Goal: Information Seeking & Learning: Learn about a topic

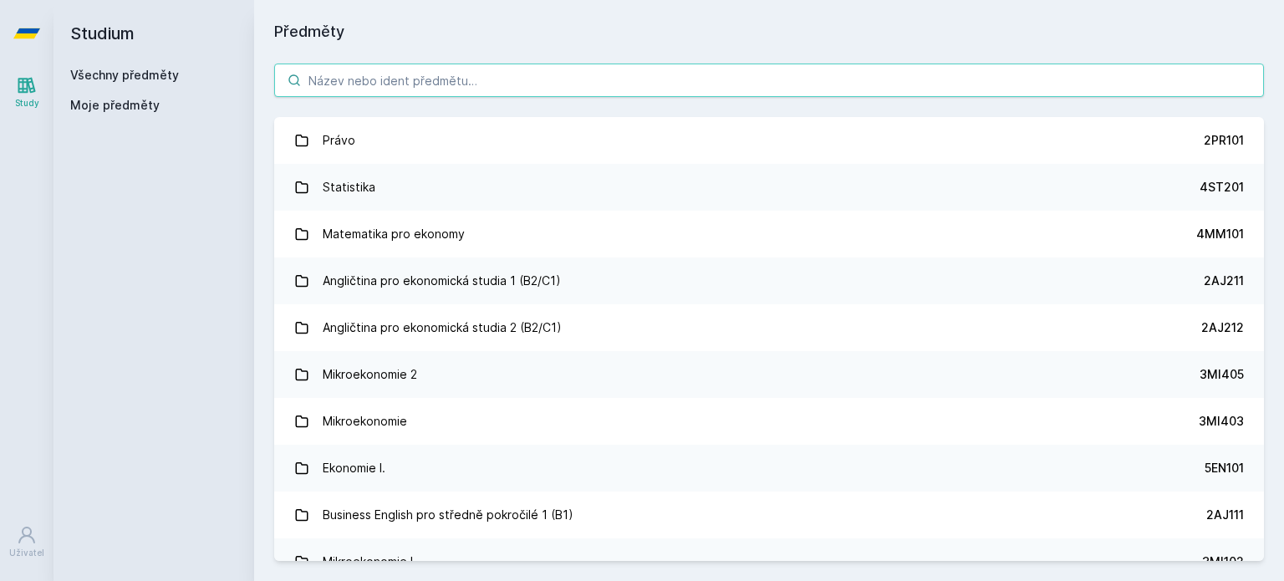
click at [538, 84] on input "search" at bounding box center [769, 80] width 990 height 33
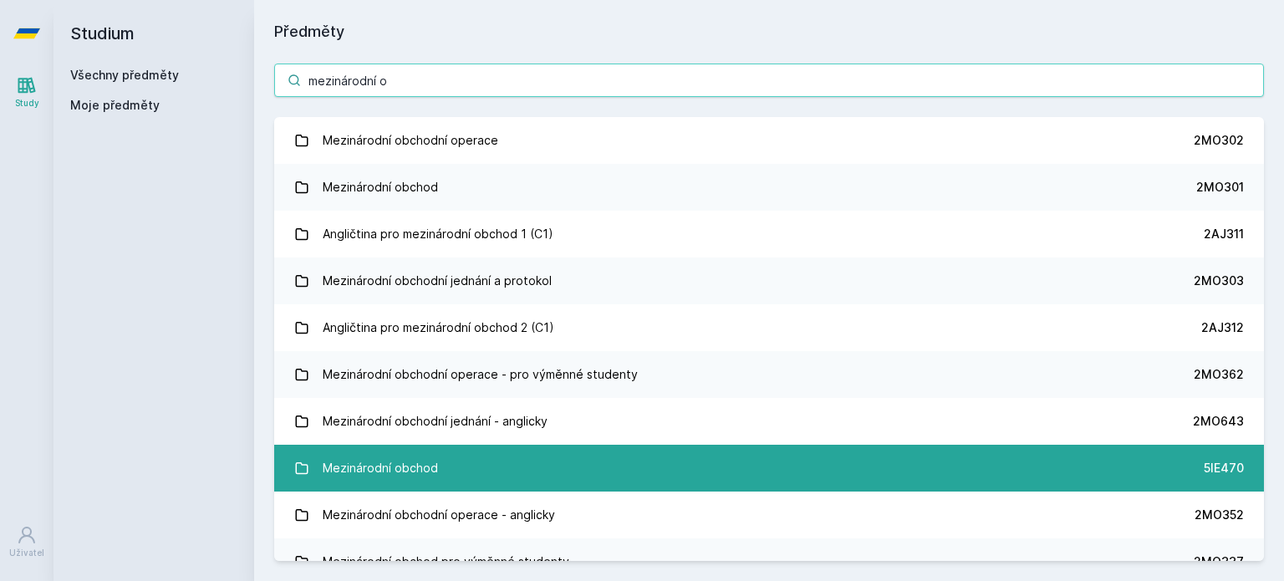
type input "mezinárodní o"
click at [515, 483] on link "Mezinárodní obchod 5IE470" at bounding box center [769, 468] width 990 height 47
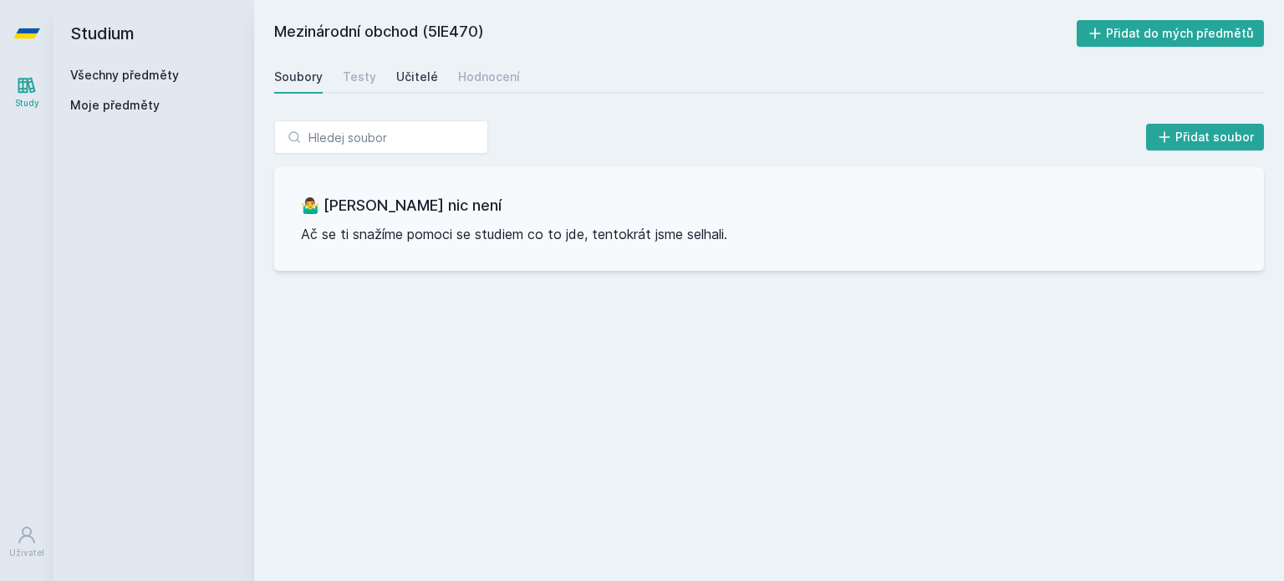
click at [412, 83] on div "Učitelé" at bounding box center [417, 77] width 42 height 17
click at [487, 82] on div "Hodnocení" at bounding box center [489, 77] width 62 height 17
